Goal: Task Accomplishment & Management: Manage account settings

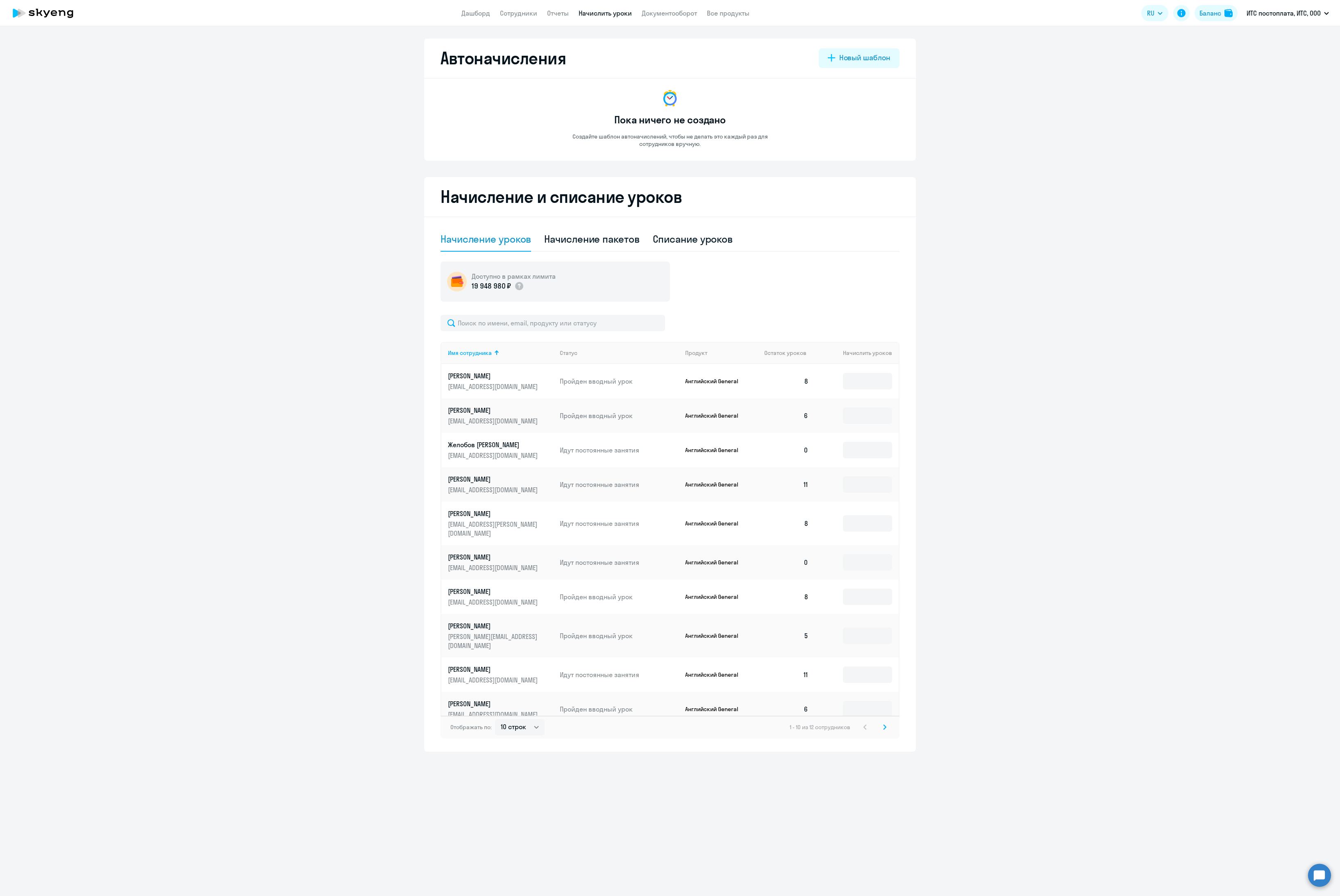
select select "10"
click at [1236, 77] on li "Постоплата, ГНС, ООО" at bounding box center [1249, 79] width 169 height 21
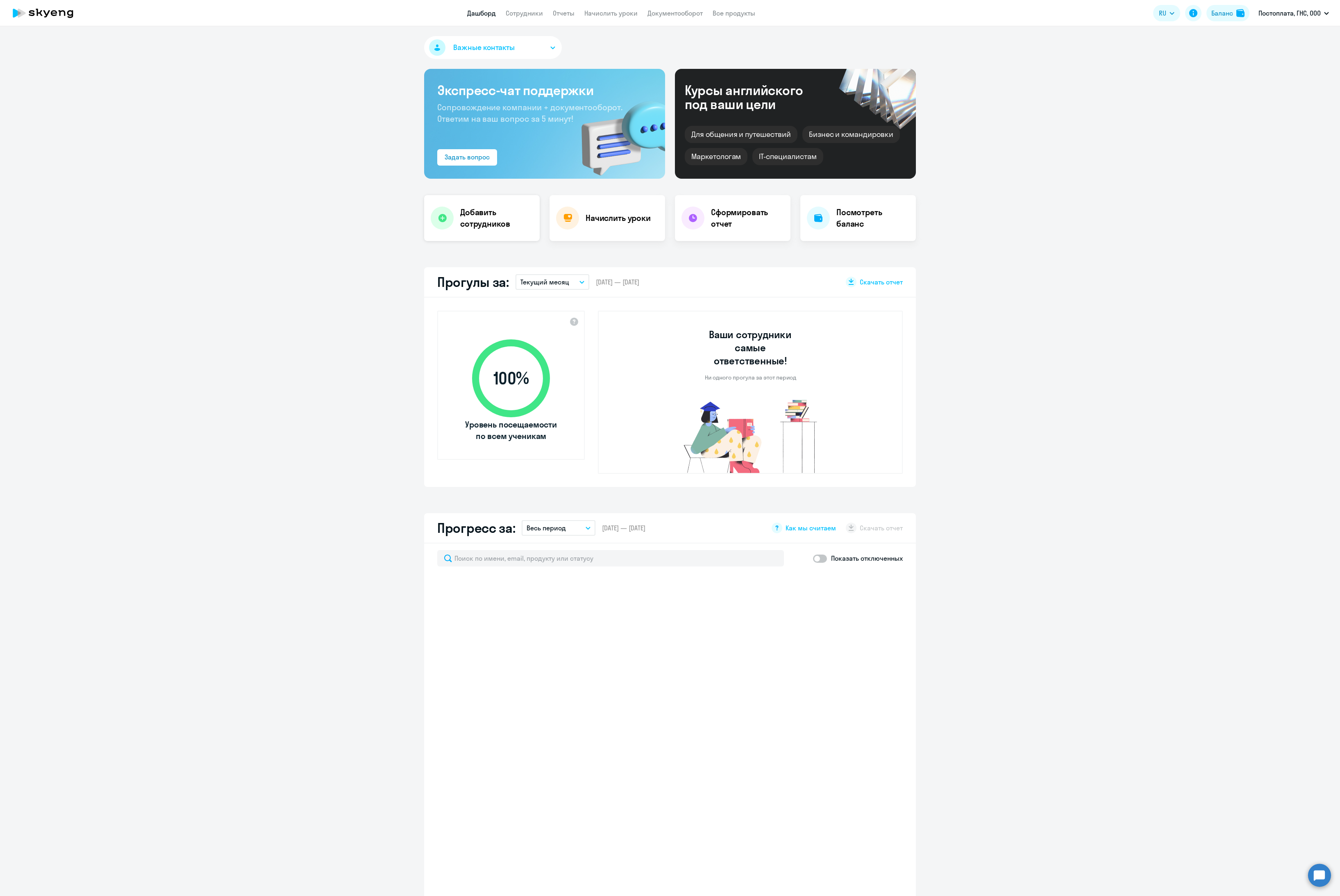
click at [470, 224] on h4 "Добавить сотрудников" at bounding box center [496, 218] width 73 height 23
select select "30"
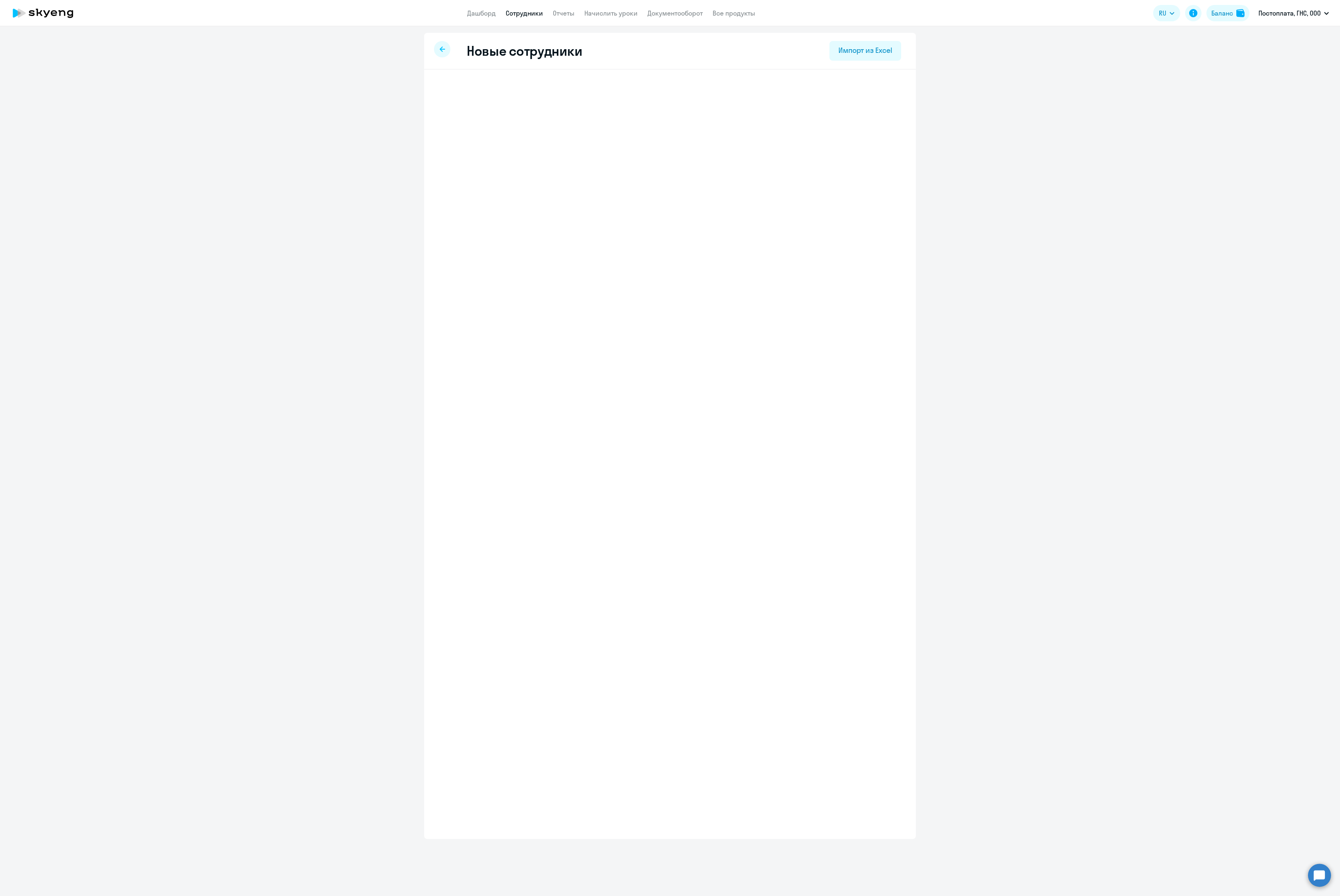
select select "english_adult_not_native_speaker"
select select "3"
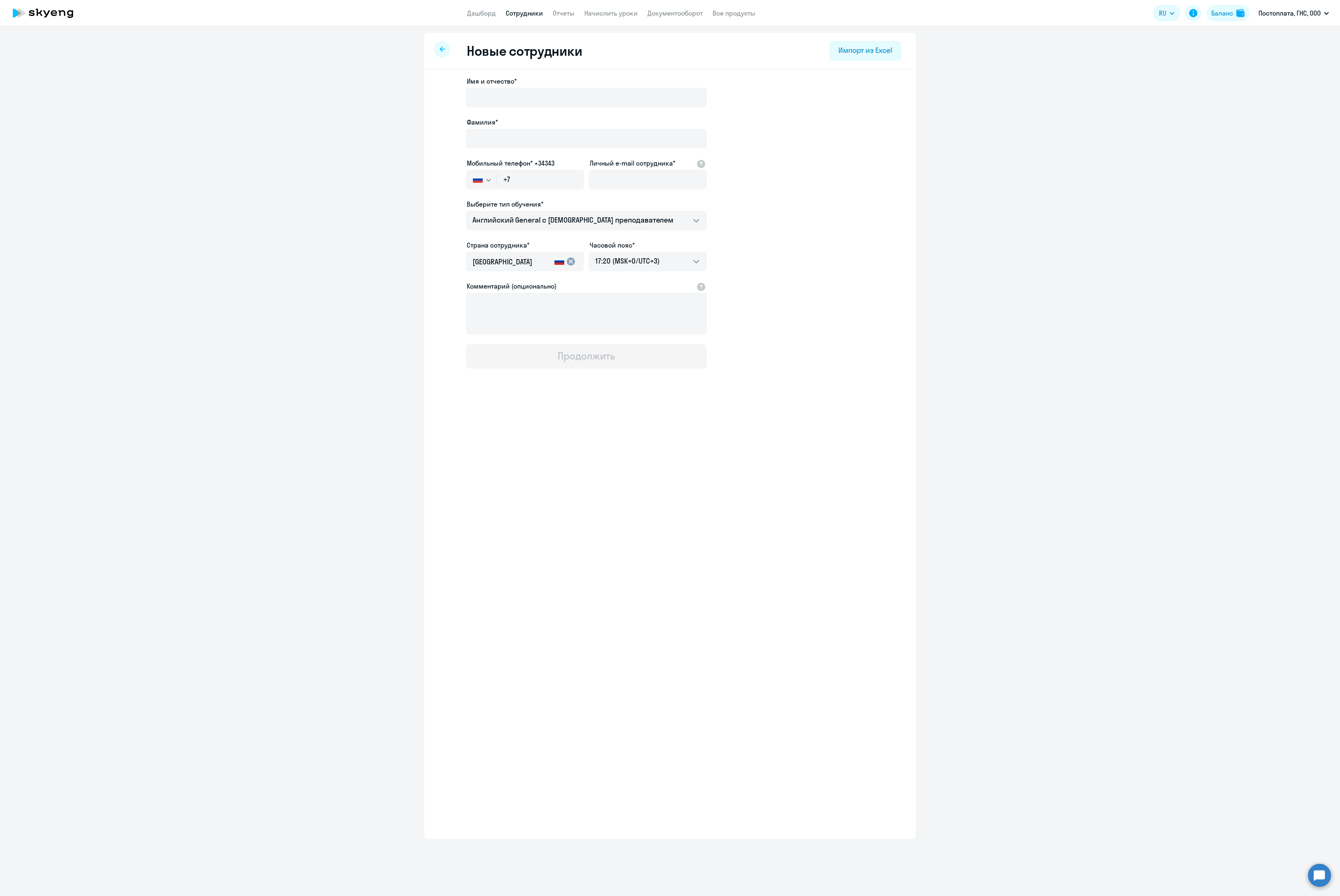
click at [442, 45] on div at bounding box center [442, 49] width 16 height 16
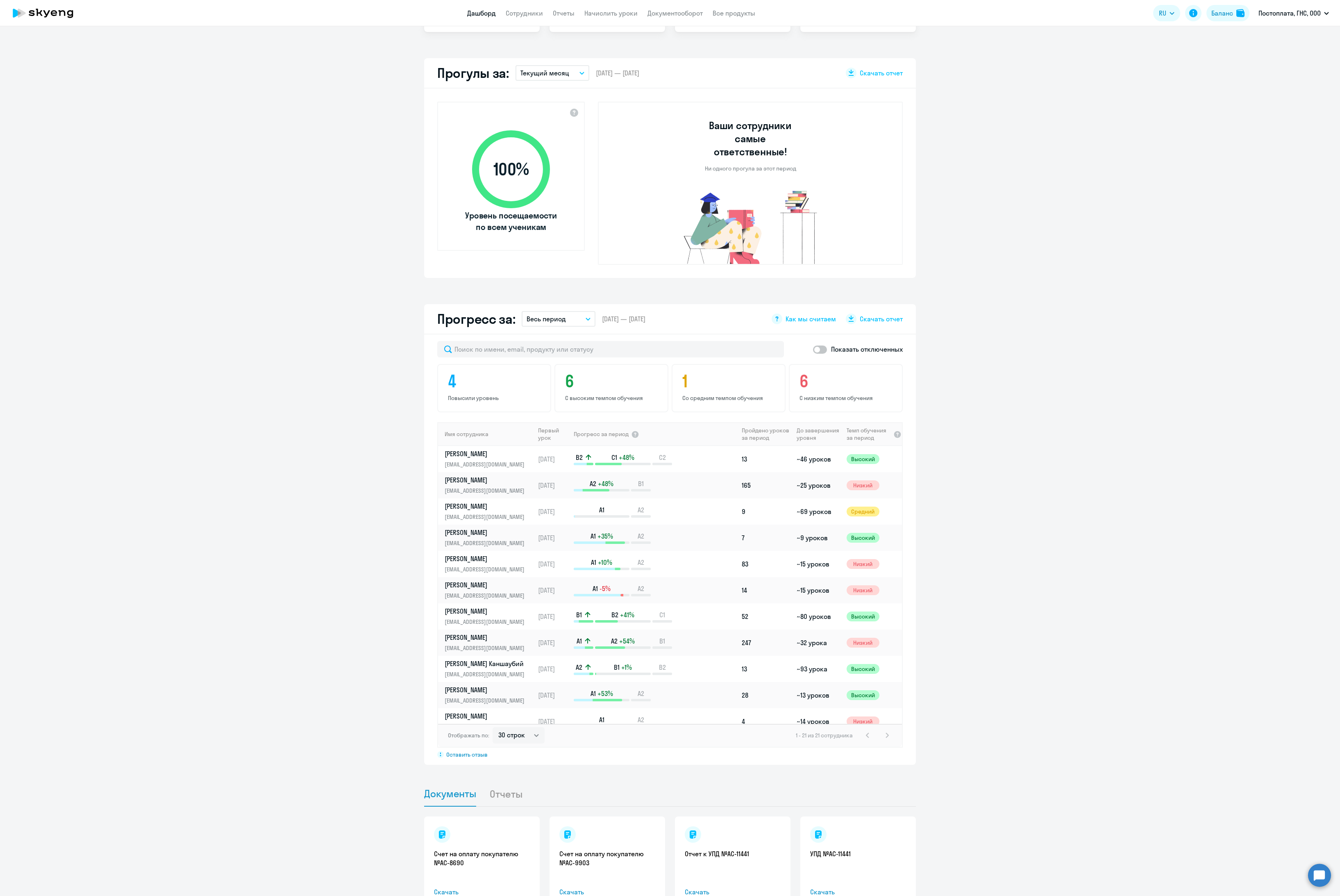
scroll to position [254, 0]
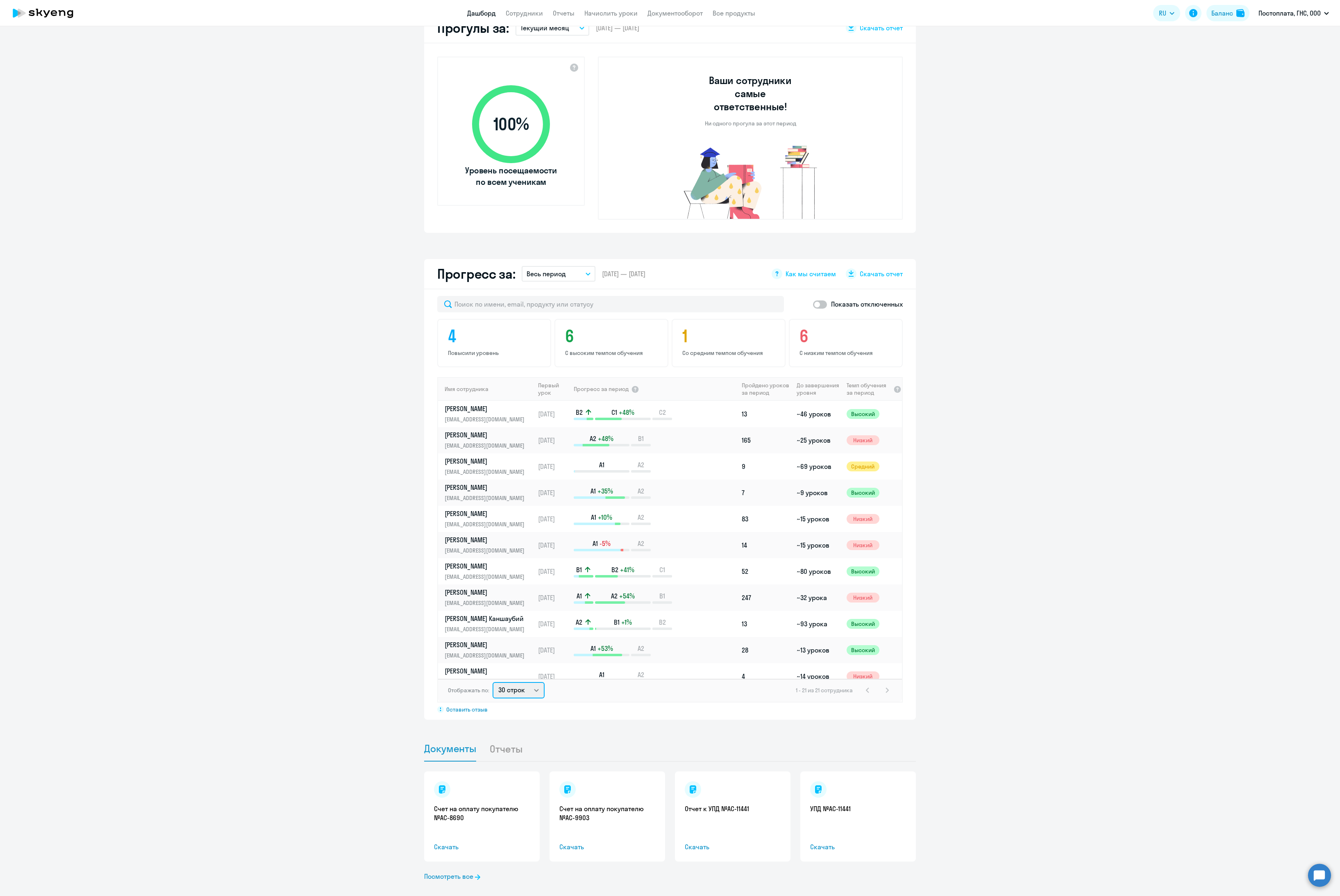
click at [530, 682] on select "30 строк 50 строк 100 строк" at bounding box center [518, 690] width 52 height 16
select select "100"
click at [493, 682] on select "30 строк 50 строк 100 строк" at bounding box center [518, 690] width 52 height 16
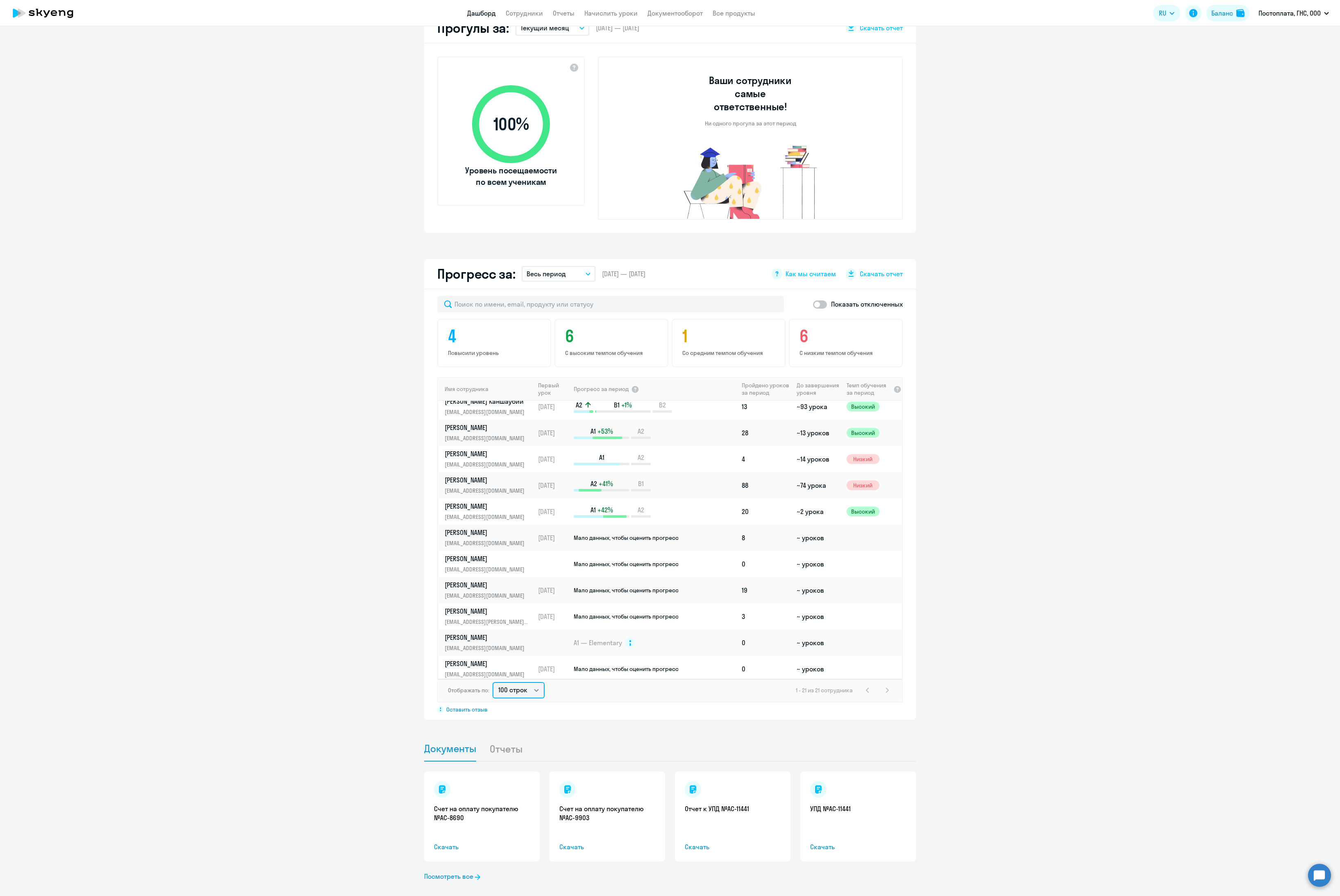
scroll to position [246, 0]
click at [488, 578] on p "[PERSON_NAME]" at bounding box center [486, 582] width 84 height 9
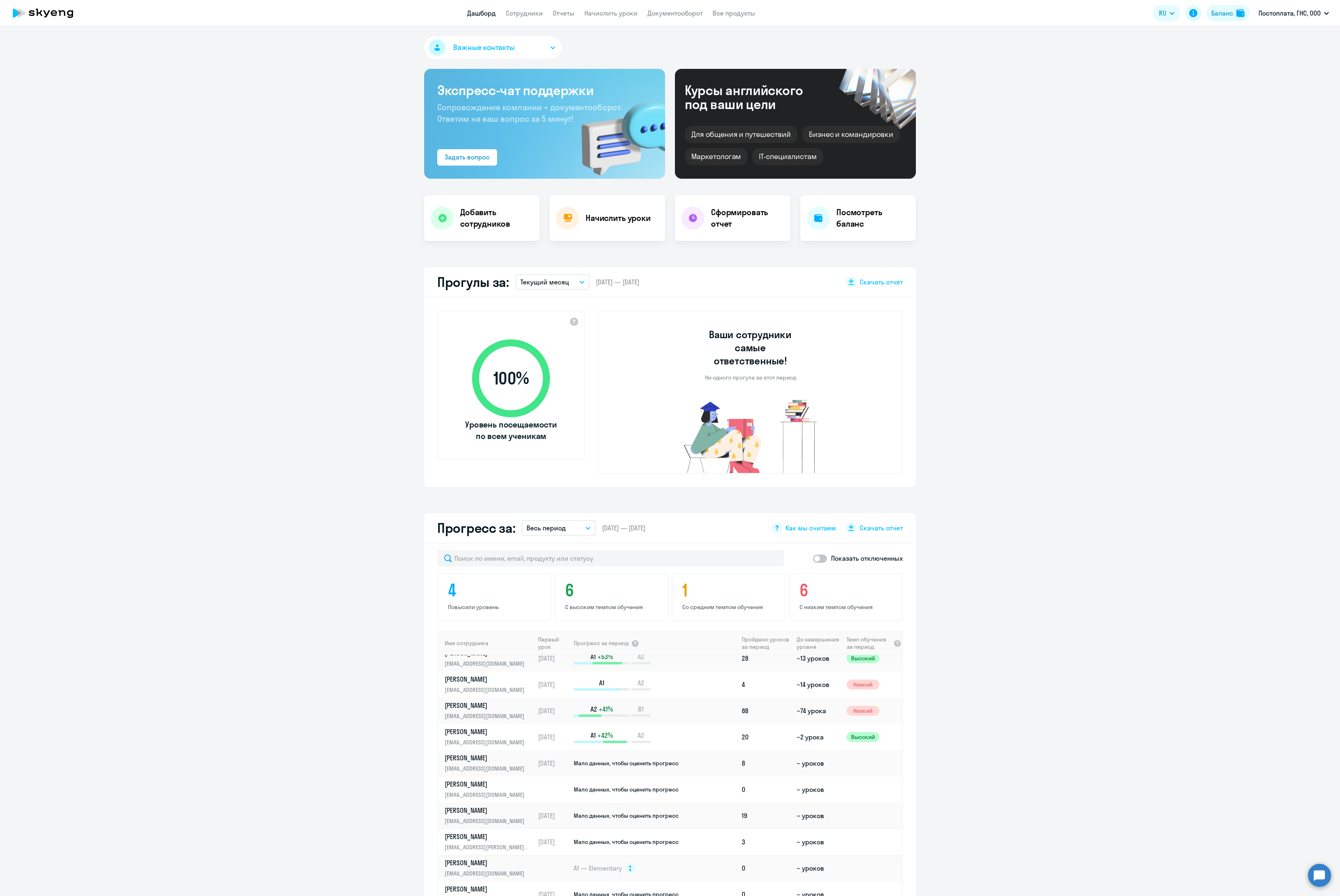
select select "english"
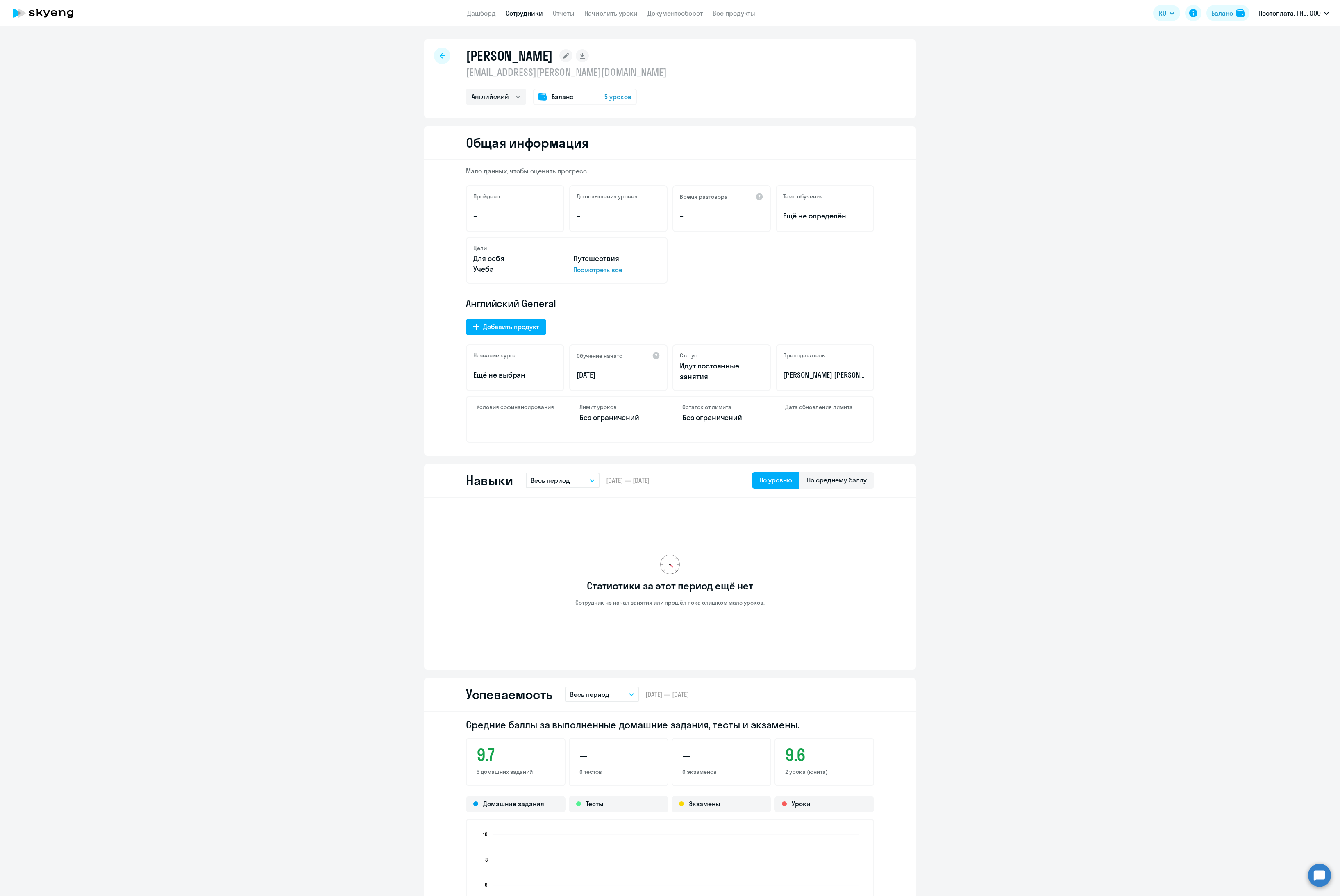
click at [434, 51] on div at bounding box center [442, 56] width 16 height 16
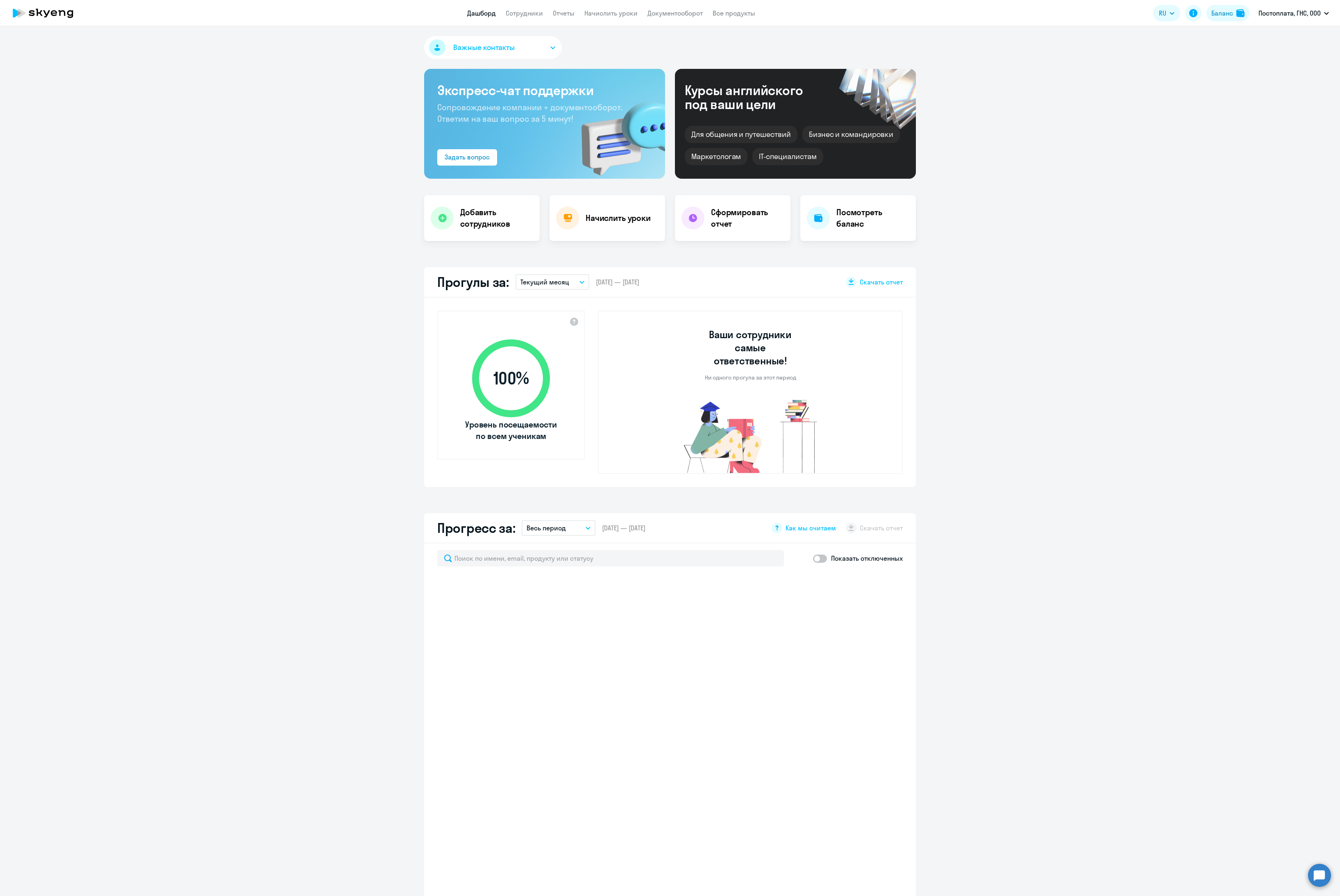
select select "30"
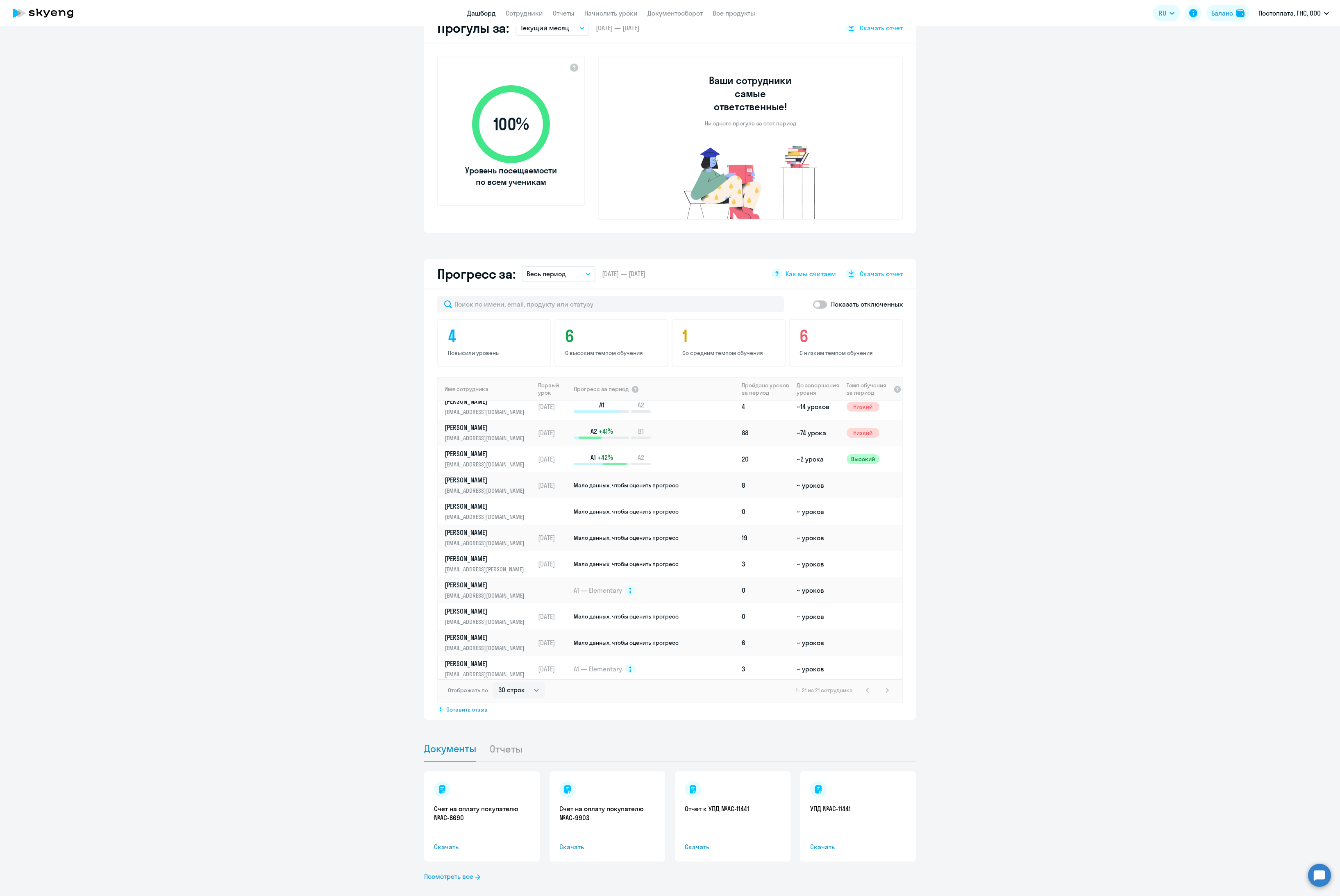
scroll to position [273, 0]
drag, startPoint x: 453, startPoint y: 548, endPoint x: 1106, endPoint y: 527, distance: 653.3
click at [1106, 527] on app-progress-dashboard "Прогресс за: Весь период – [DATE] — [DATE] Как мы считаем Скачать отчет Показат…" at bounding box center [670, 490] width 1340 height 461
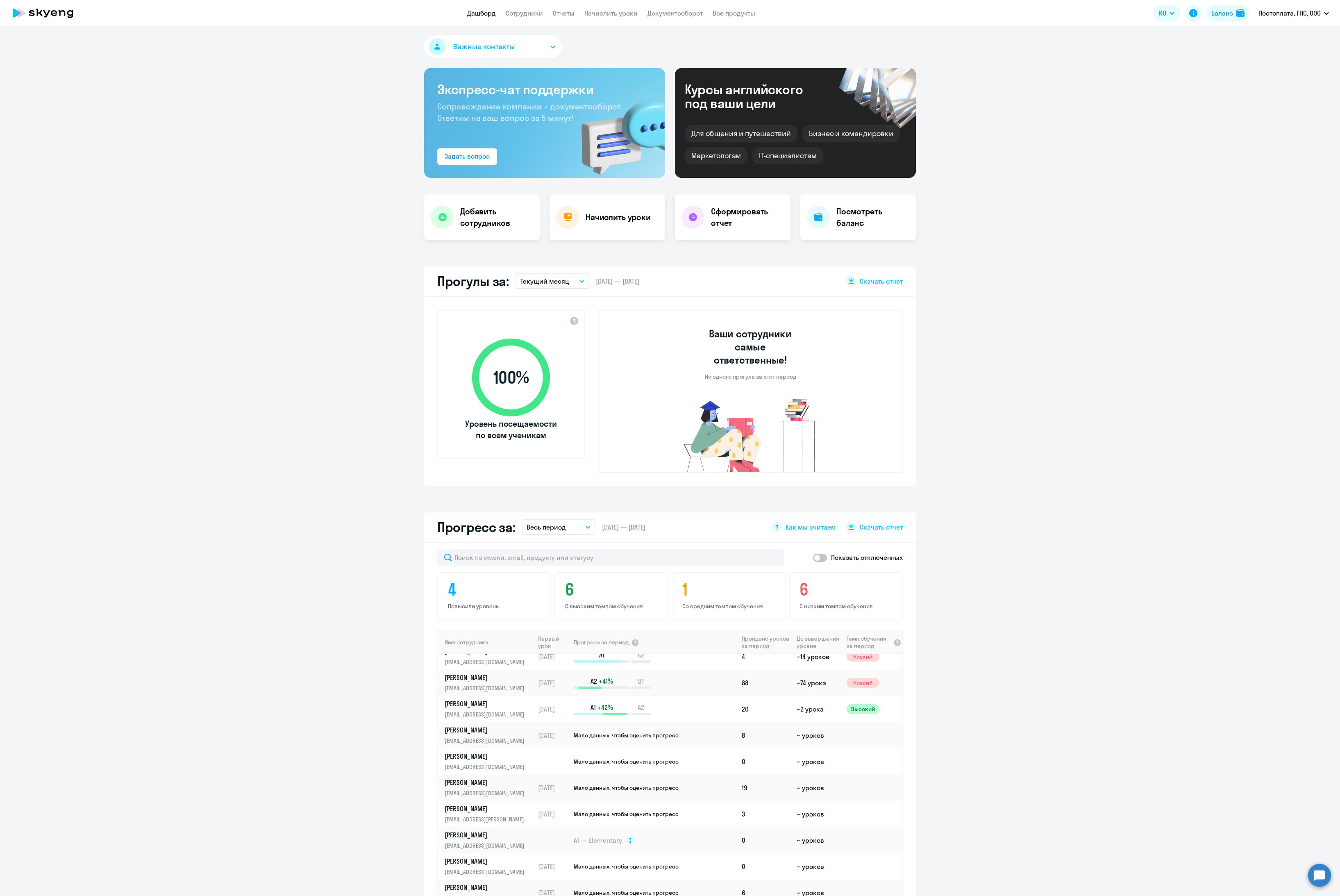
scroll to position [0, 0]
click at [528, 16] on link "Сотрудники" at bounding box center [525, 12] width 37 height 8
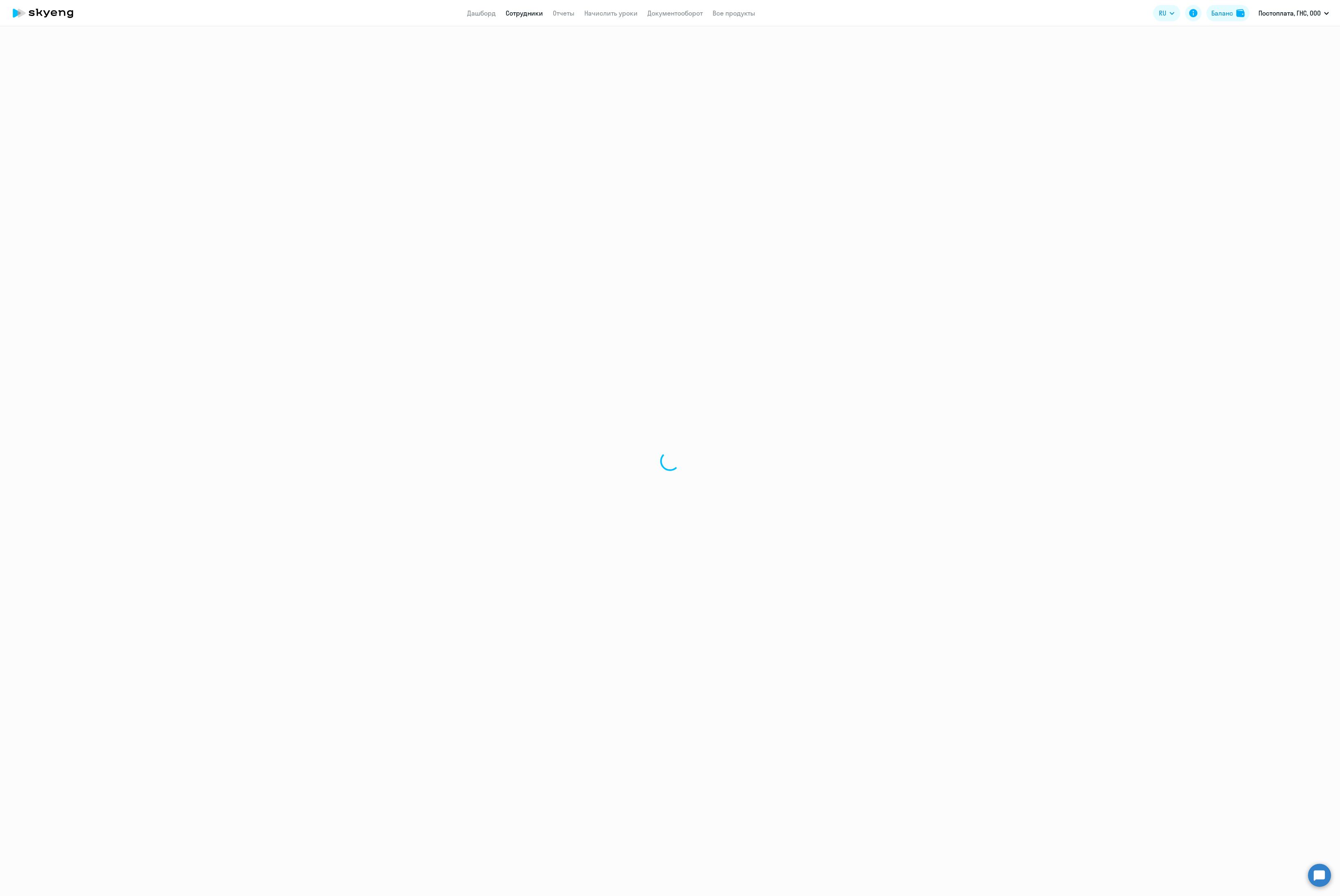
select select "30"
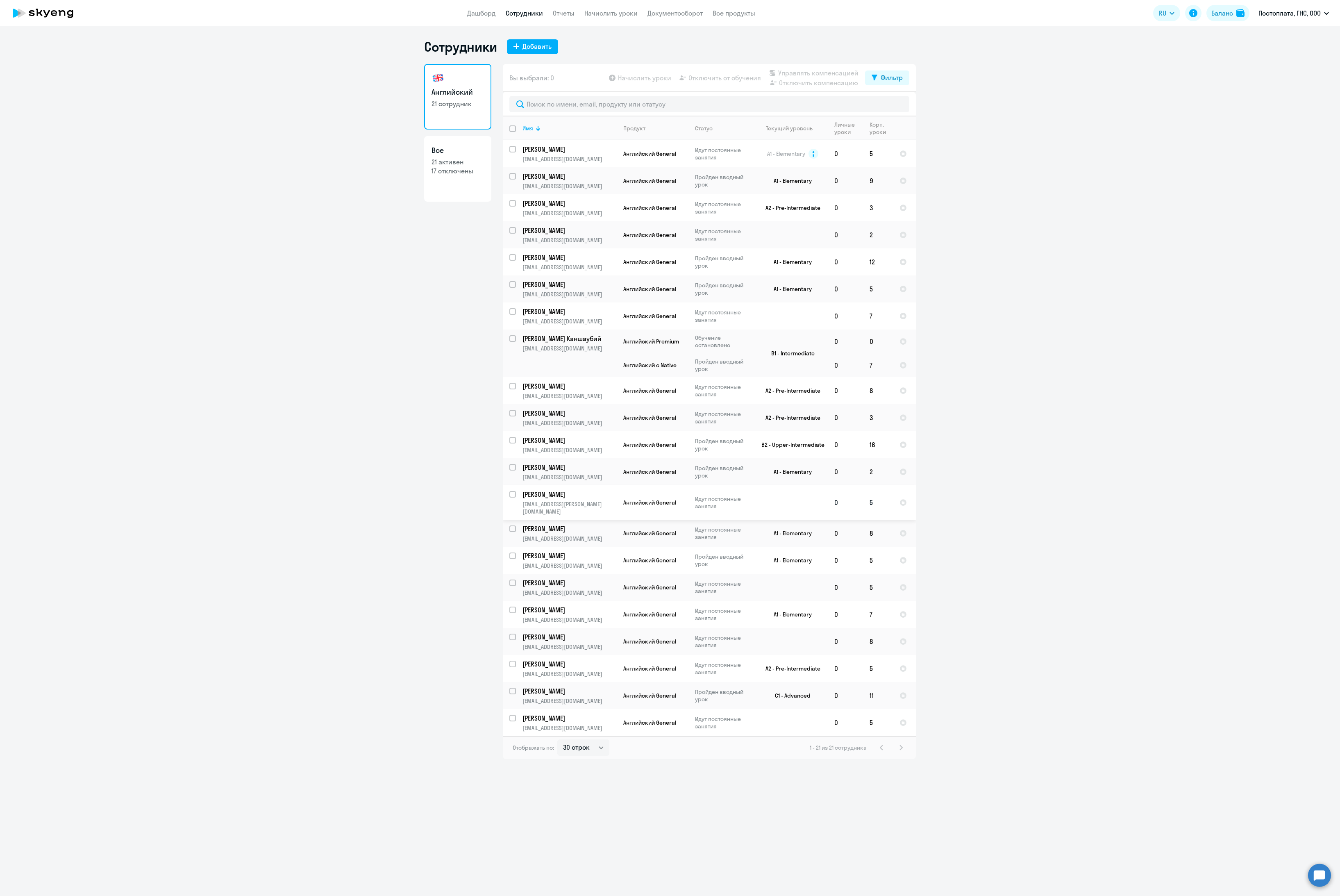
click at [511, 496] on input "select row 37220605" at bounding box center [518, 499] width 16 height 16
checkbox input "true"
click at [715, 77] on span "Отключить от обучения" at bounding box center [725, 78] width 72 height 10
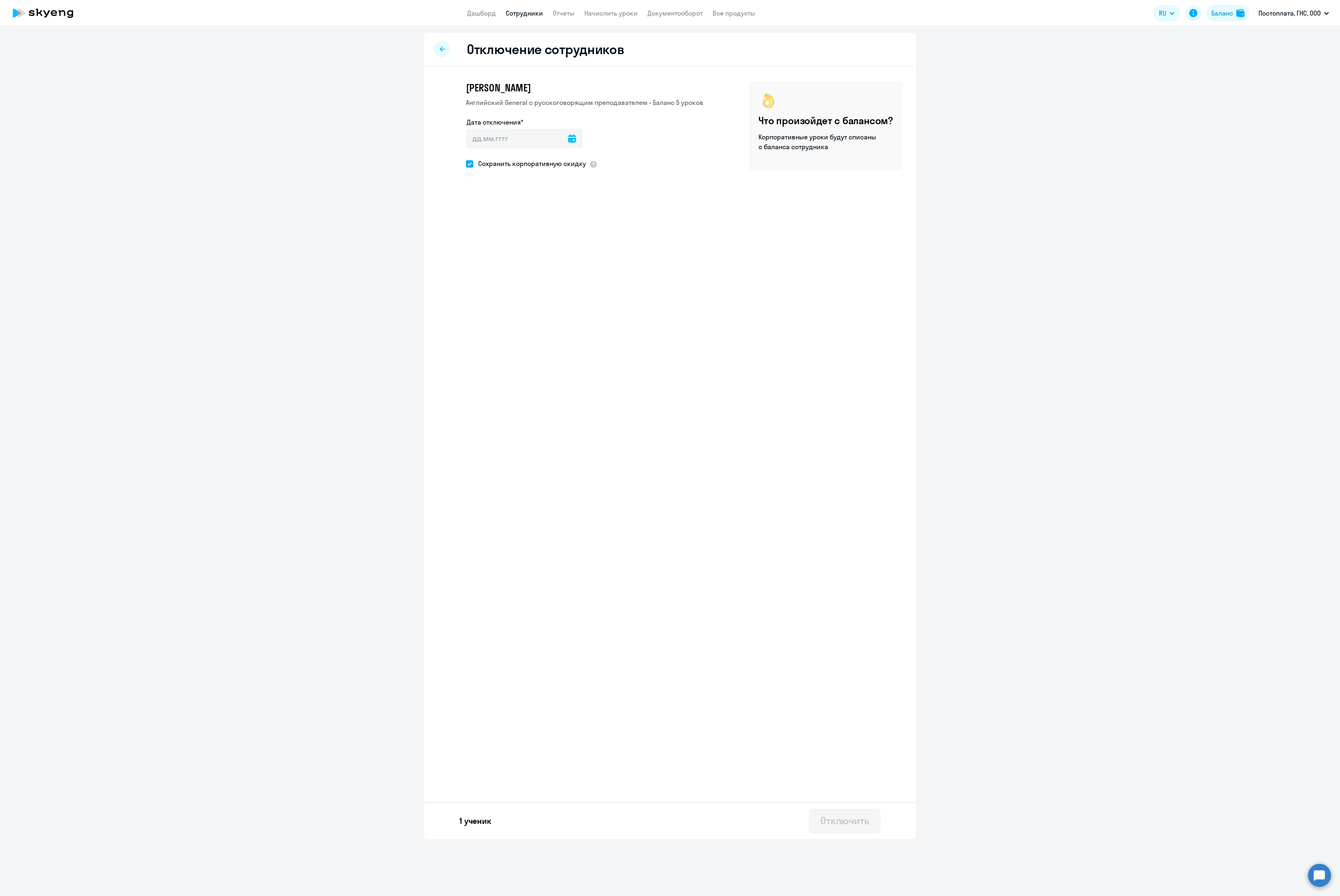
click at [571, 144] on div at bounding box center [572, 139] width 8 height 20
click at [572, 138] on icon at bounding box center [572, 138] width 8 height 8
click at [496, 252] on span "19" at bounding box center [494, 250] width 15 height 15
type input "[DATE]"
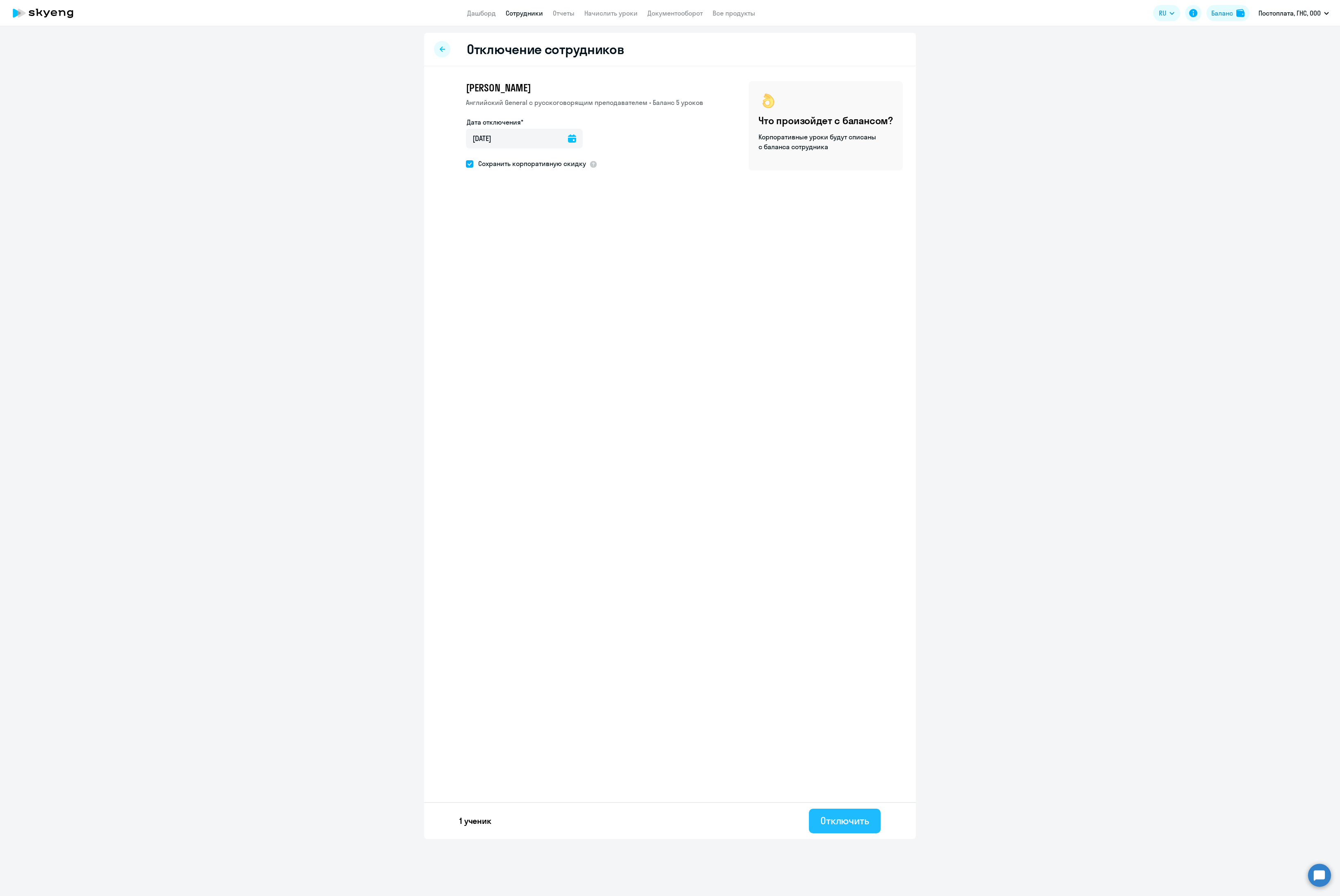
click at [840, 817] on div "Отключить" at bounding box center [845, 820] width 49 height 13
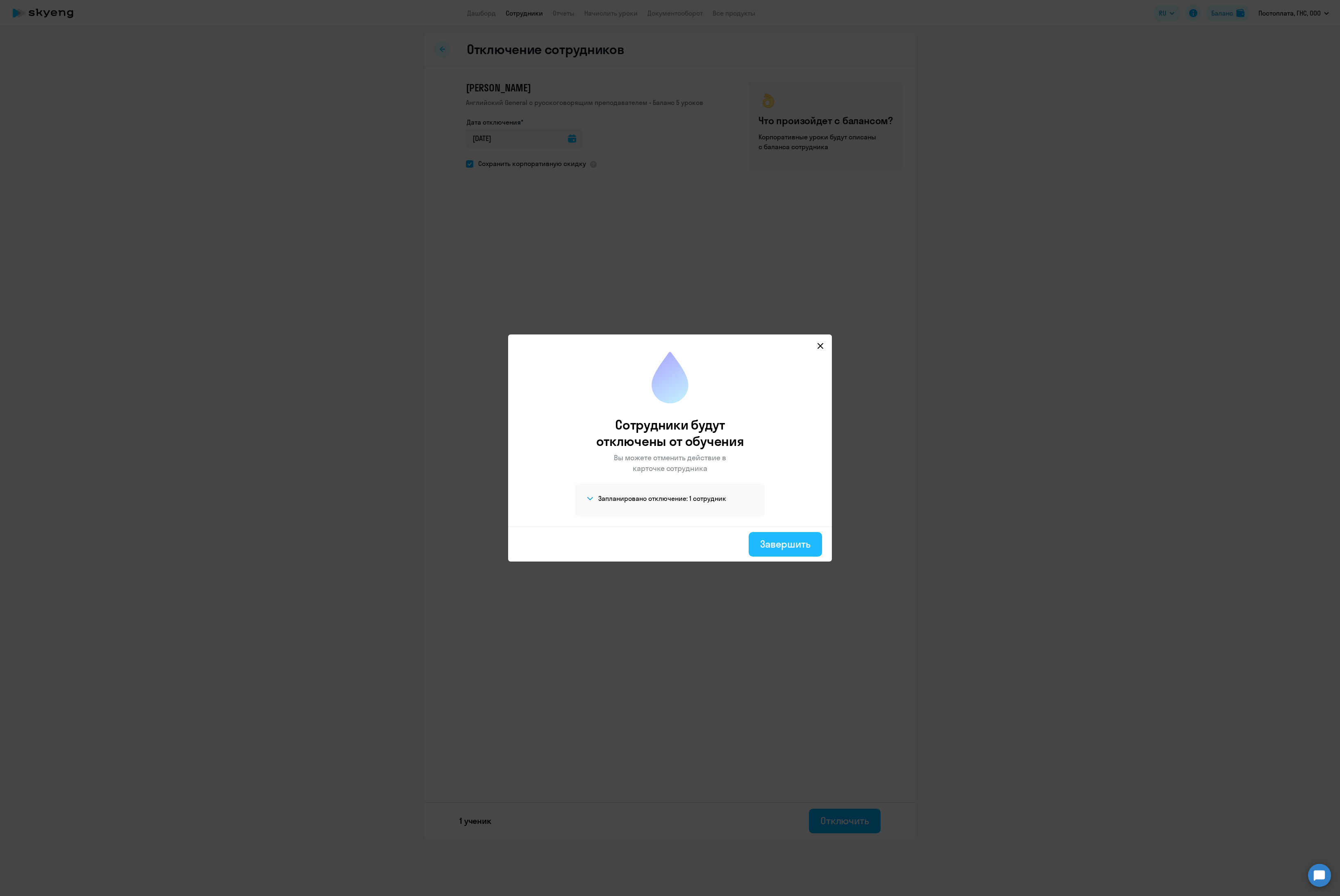
click at [781, 545] on div "Завершить" at bounding box center [785, 543] width 51 height 13
select select "30"
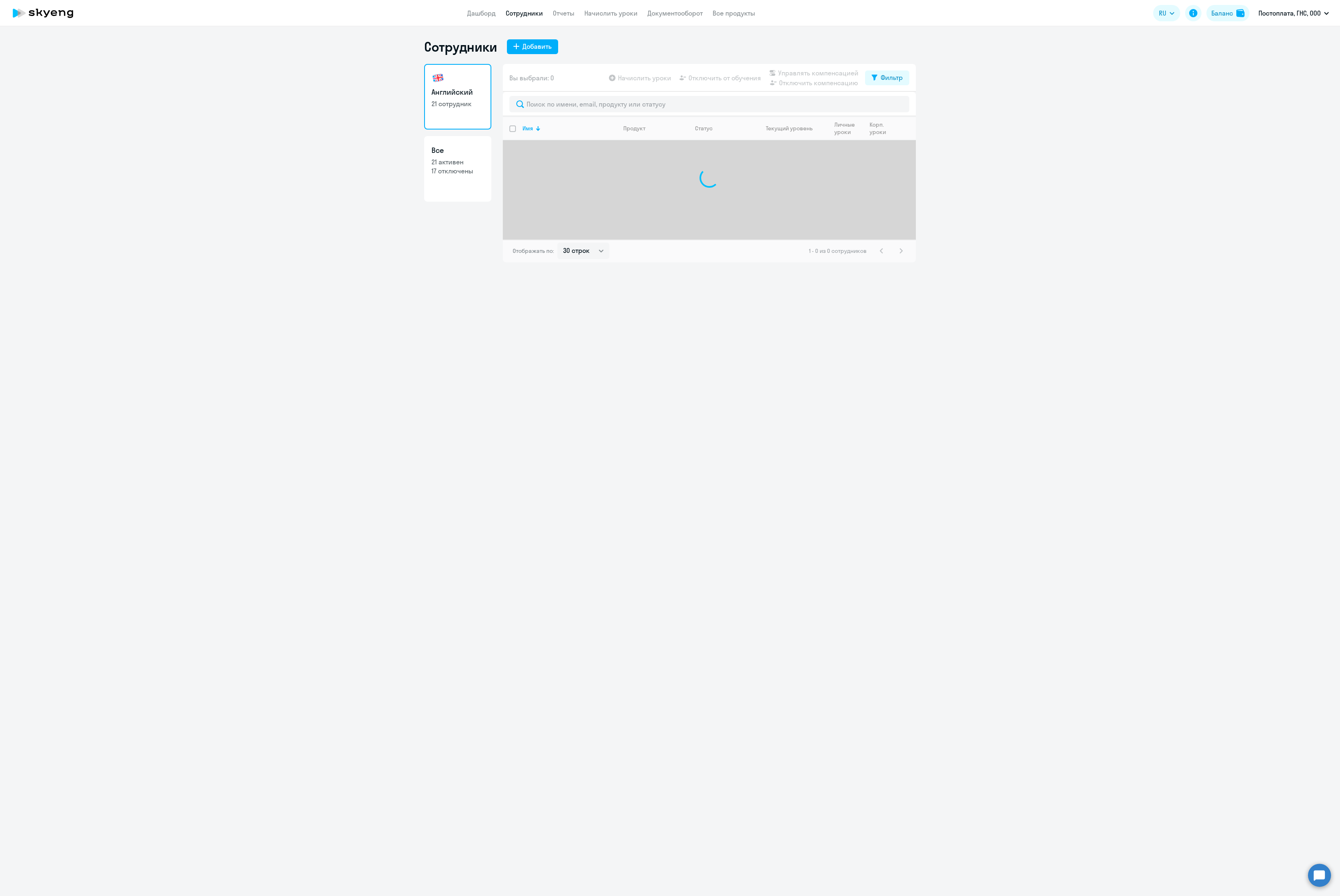
select select "30"
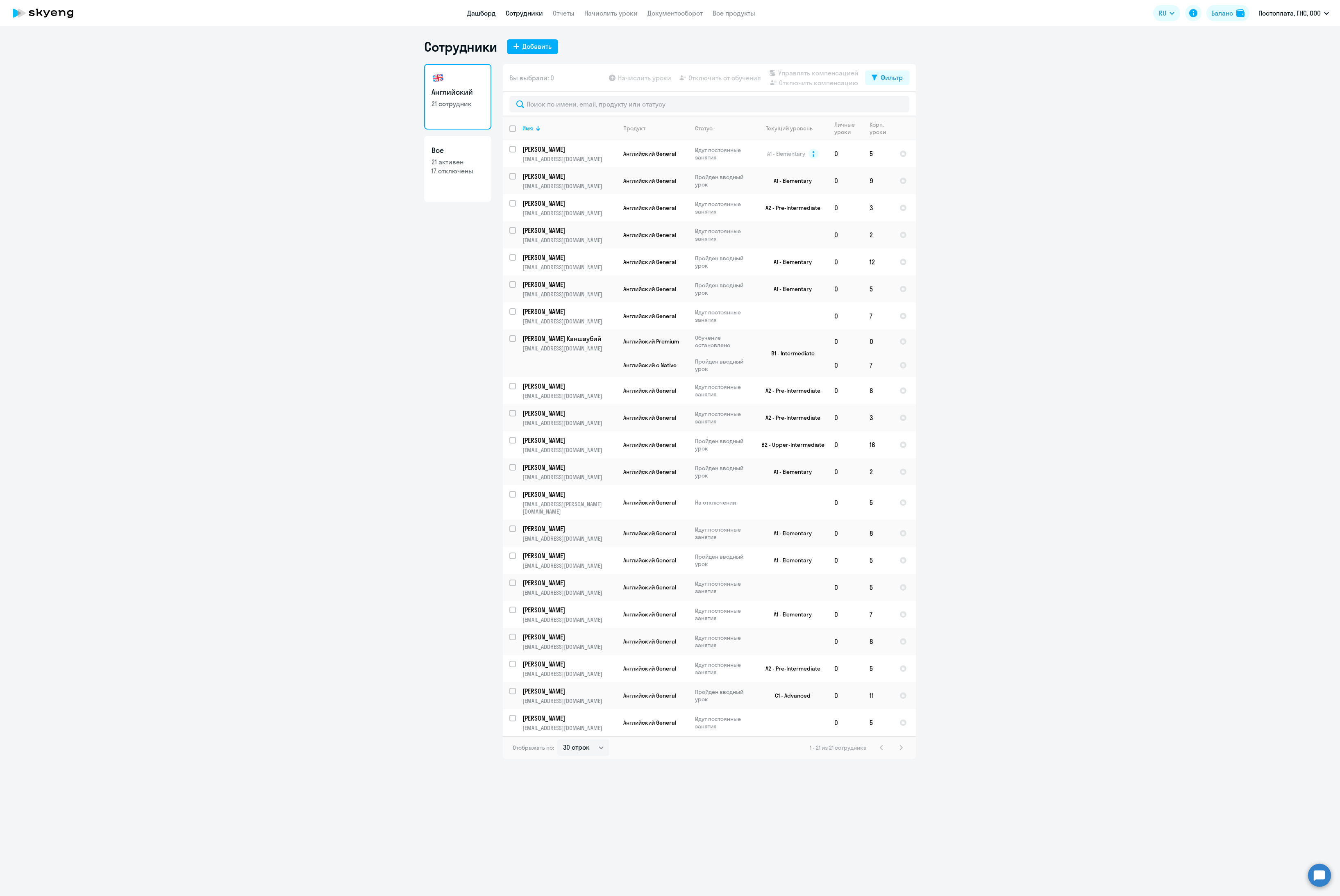
click at [480, 9] on link "Дашборд" at bounding box center [481, 12] width 29 height 8
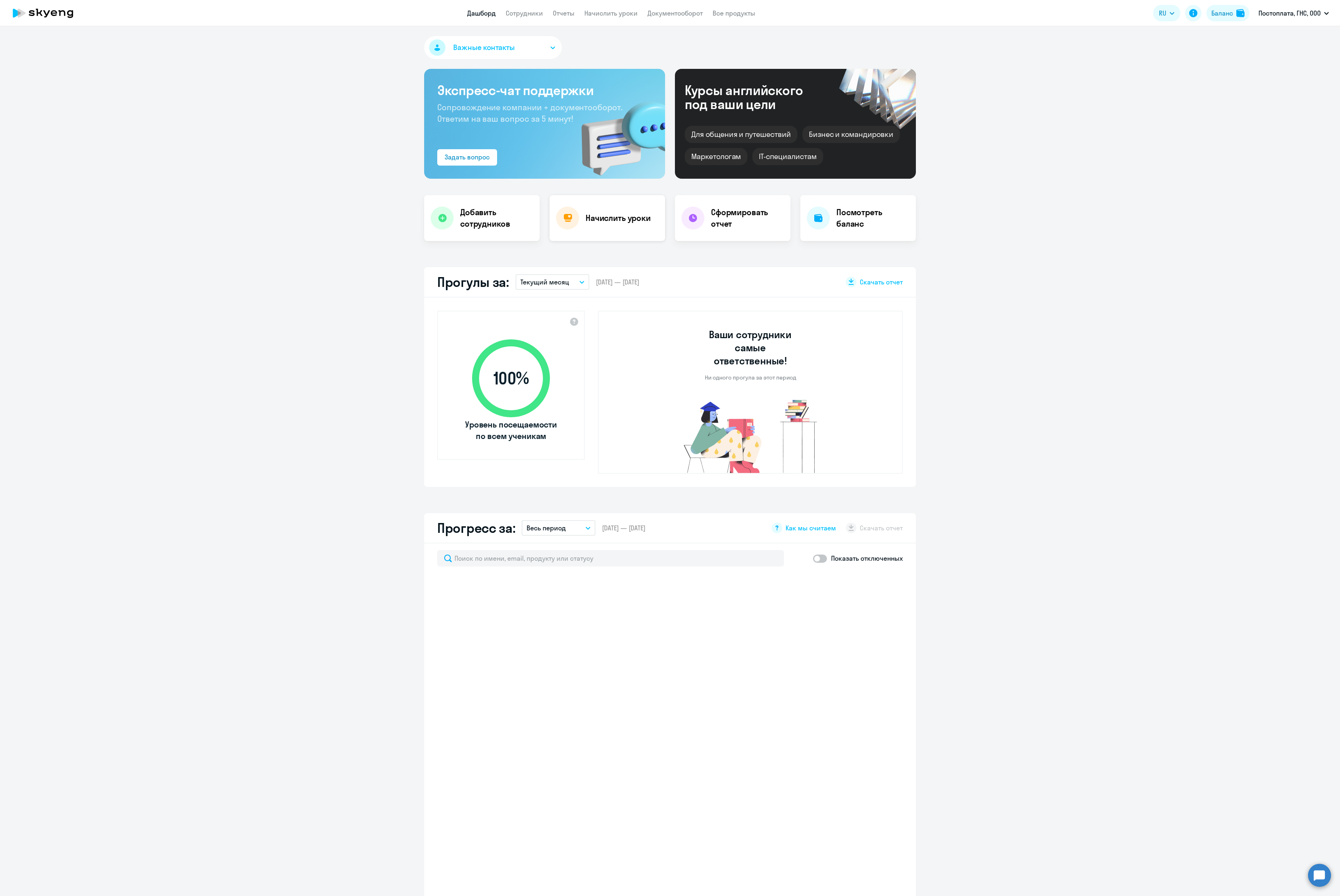
click at [600, 220] on h4 "Начислить уроки" at bounding box center [618, 218] width 65 height 11
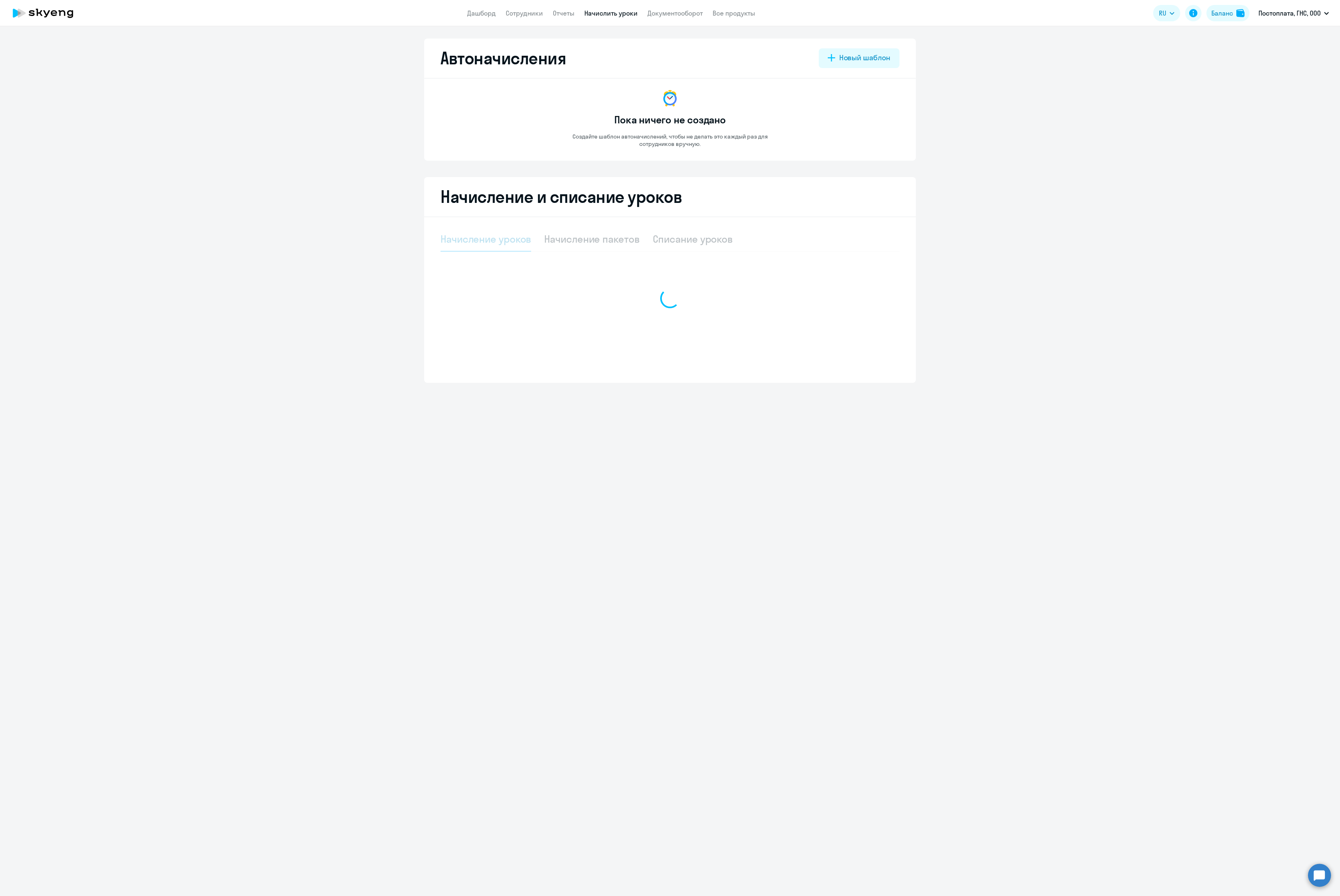
select select "10"
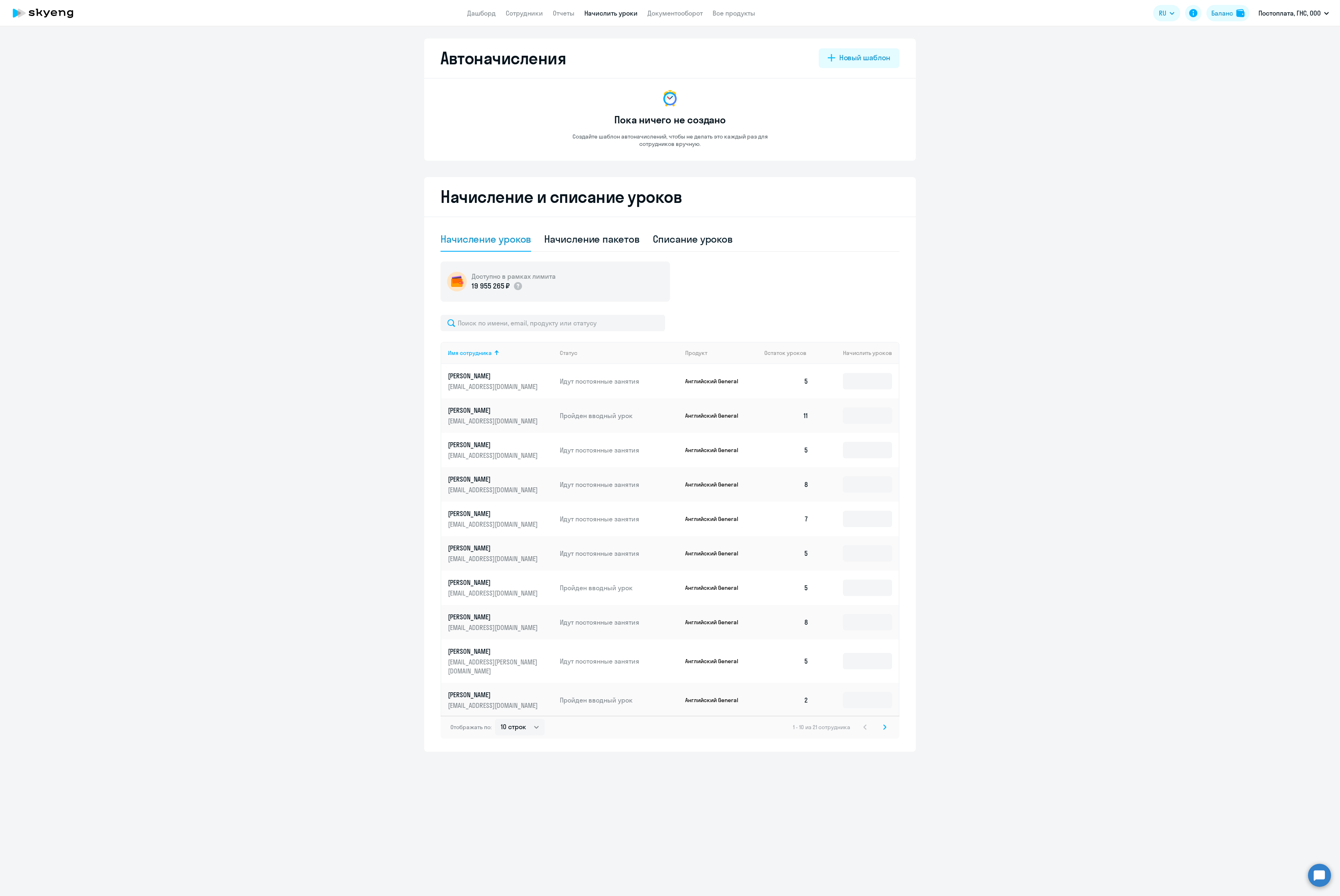
click at [884, 722] on svg-icon at bounding box center [885, 727] width 10 height 10
click at [883, 719] on icon at bounding box center [884, 719] width 3 height 6
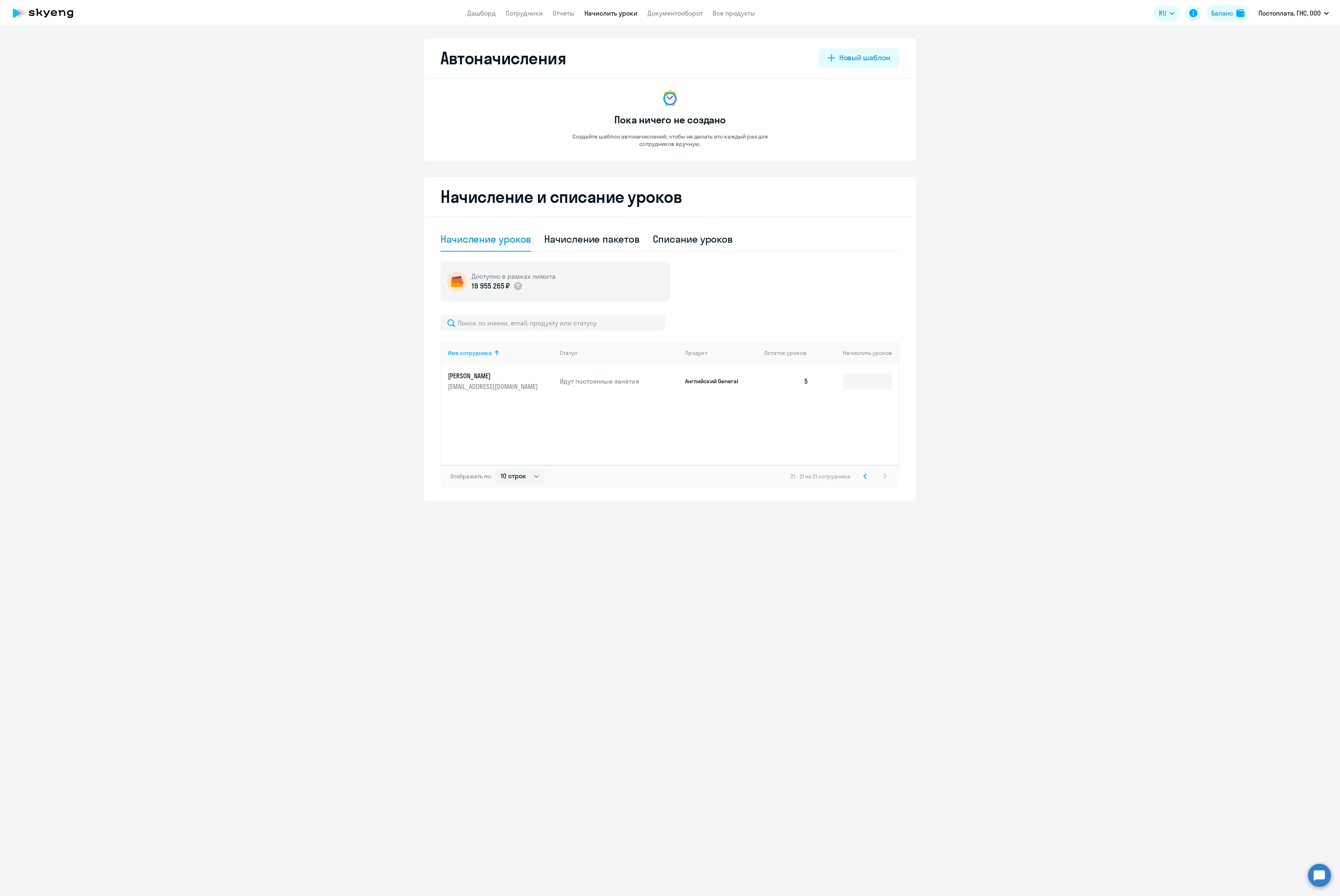
click at [864, 475] on icon at bounding box center [865, 476] width 3 height 6
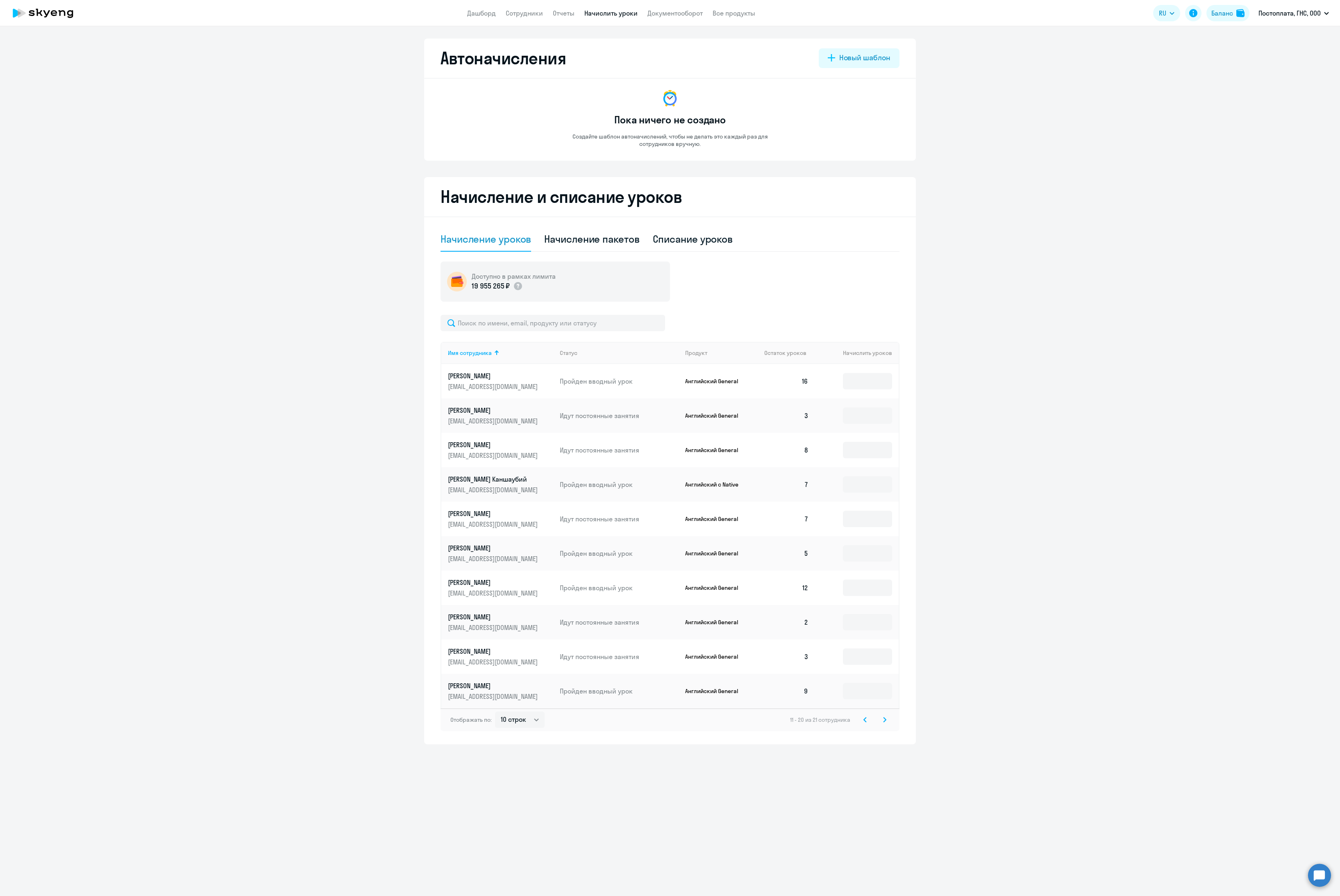
click at [865, 721] on icon at bounding box center [865, 719] width 2 height 4
